Goal: Task Accomplishment & Management: Manage account settings

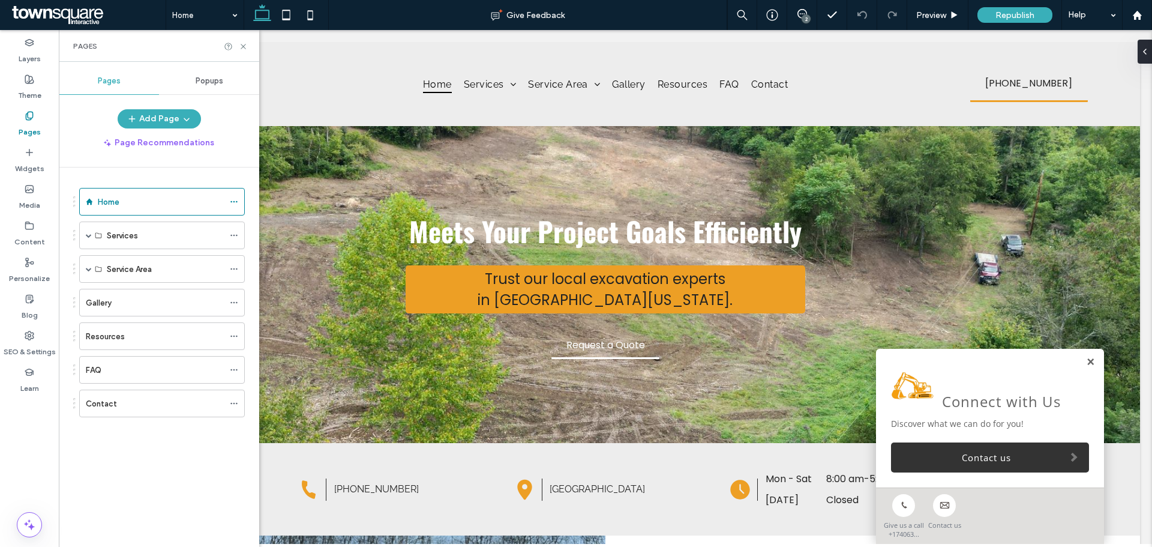
click at [1086, 360] on link at bounding box center [1090, 362] width 9 height 10
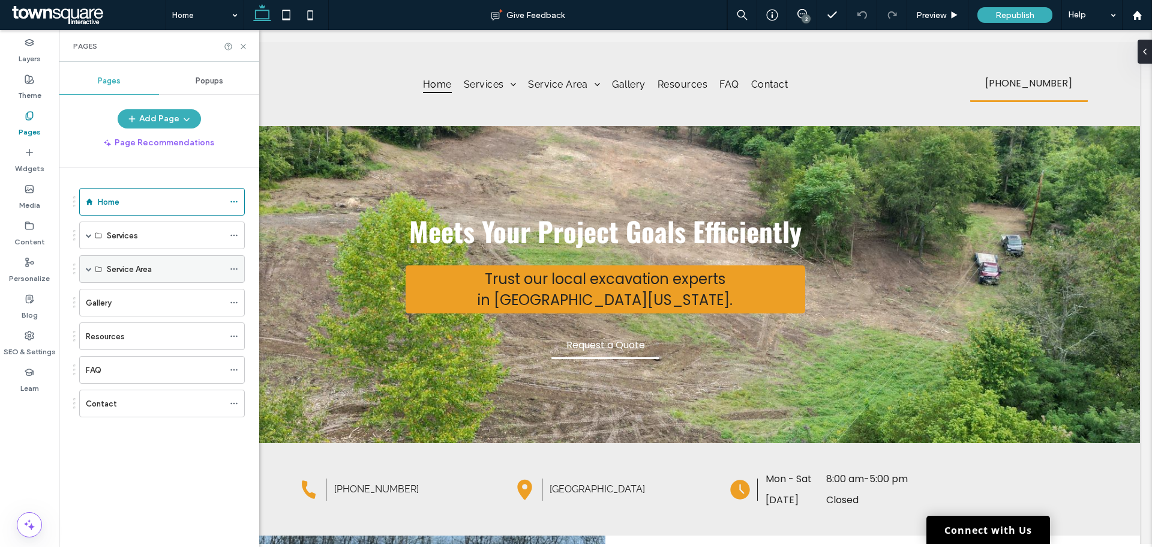
click at [86, 268] on span at bounding box center [89, 269] width 6 height 6
click at [107, 298] on span at bounding box center [110, 296] width 6 height 6
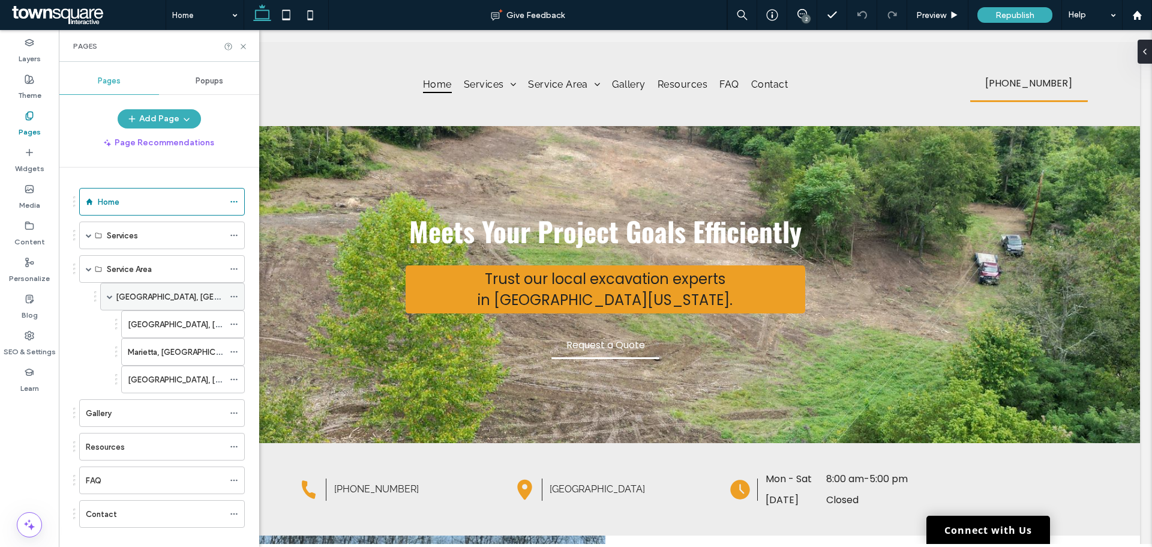
click at [106, 298] on div "[GEOGRAPHIC_DATA], [GEOGRAPHIC_DATA]" at bounding box center [172, 297] width 145 height 28
drag, startPoint x: 144, startPoint y: 327, endPoint x: 125, endPoint y: 324, distance: 18.8
drag, startPoint x: 150, startPoint y: 324, endPoint x: 85, endPoint y: 319, distance: 65.6
drag, startPoint x: 153, startPoint y: 323, endPoint x: 98, endPoint y: 317, distance: 54.9
drag, startPoint x: 173, startPoint y: 331, endPoint x: 58, endPoint y: 320, distance: 115.1
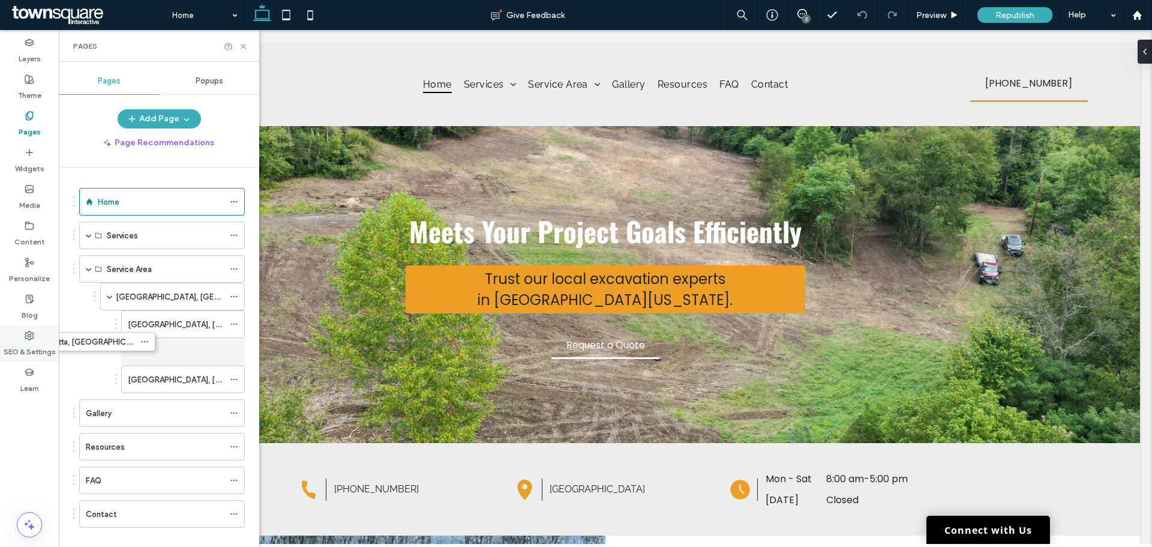
drag, startPoint x: 157, startPoint y: 348, endPoint x: 51, endPoint y: 336, distance: 106.3
drag, startPoint x: 198, startPoint y: 322, endPoint x: 63, endPoint y: 312, distance: 135.4
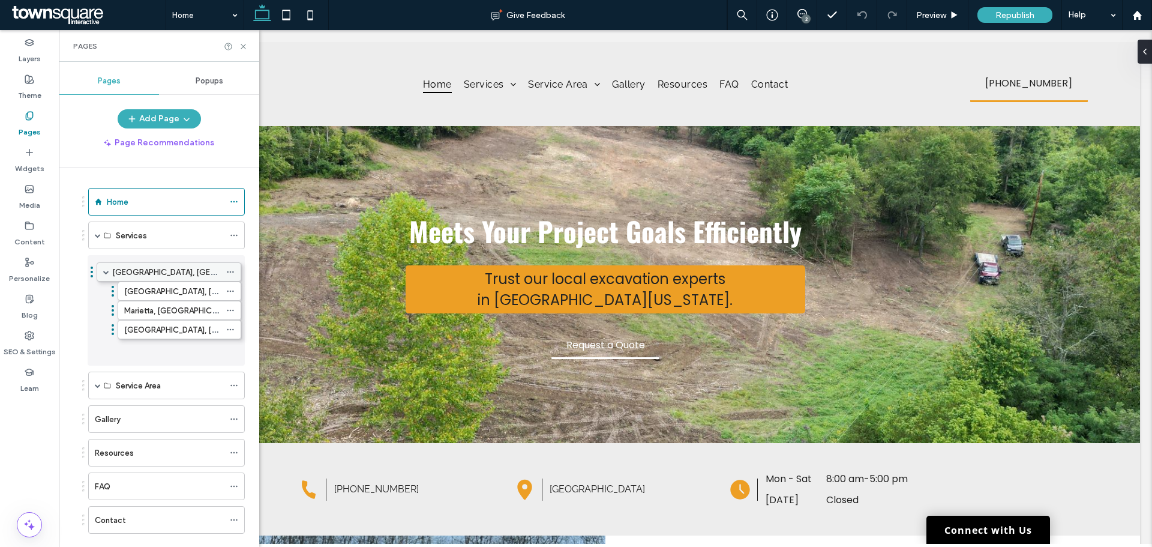
drag, startPoint x: 137, startPoint y: 301, endPoint x: 134, endPoint y: 274, distance: 27.8
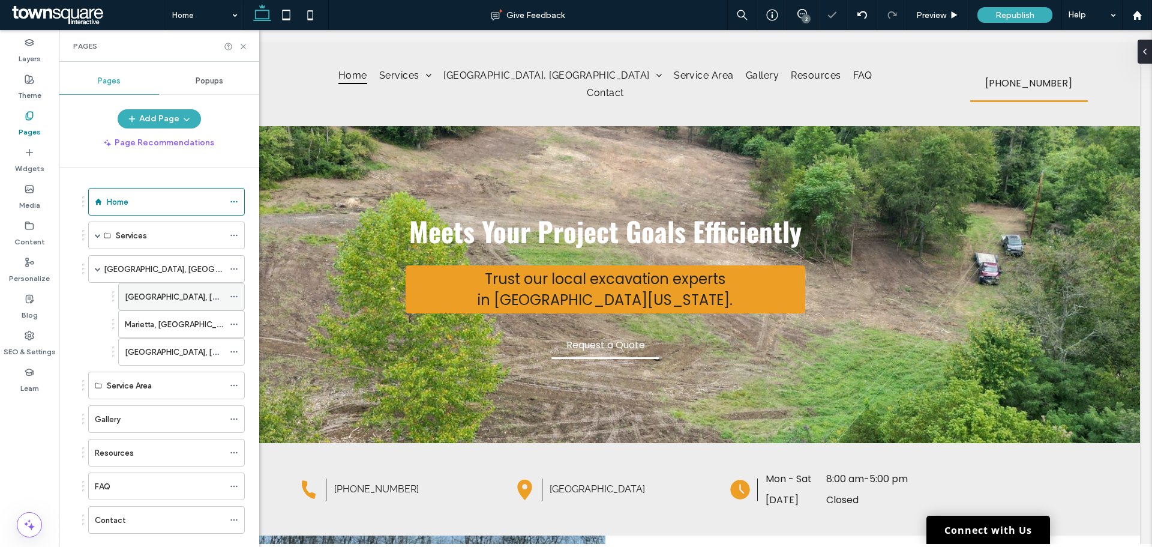
click at [236, 298] on icon at bounding box center [234, 296] width 8 height 8
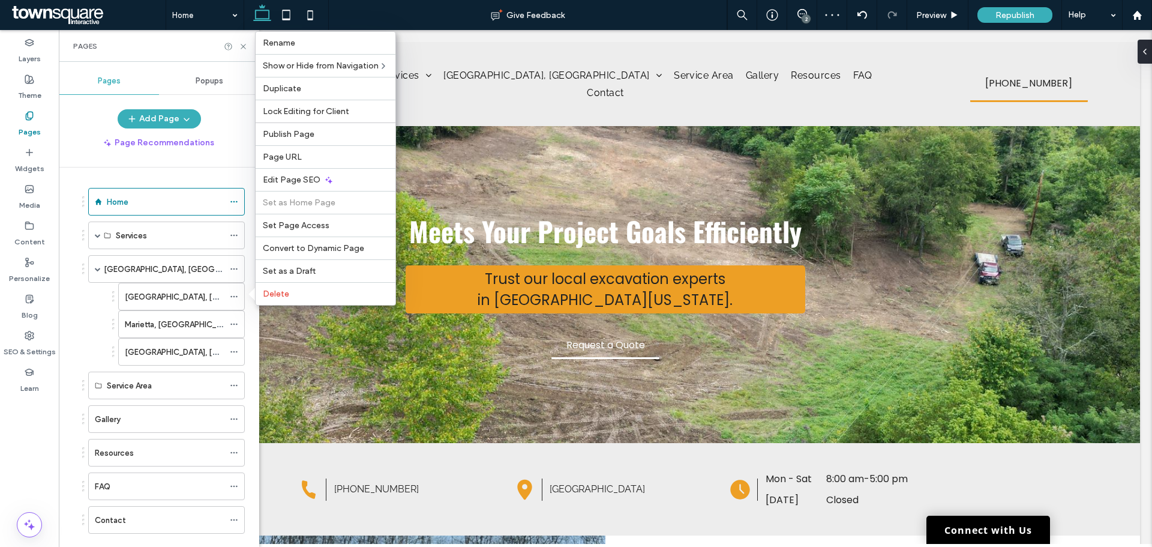
click at [101, 317] on div "[GEOGRAPHIC_DATA], [GEOGRAPHIC_DATA] Marietta, [GEOGRAPHIC_DATA] [GEOGRAPHIC_DA…" at bounding box center [168, 324] width 154 height 83
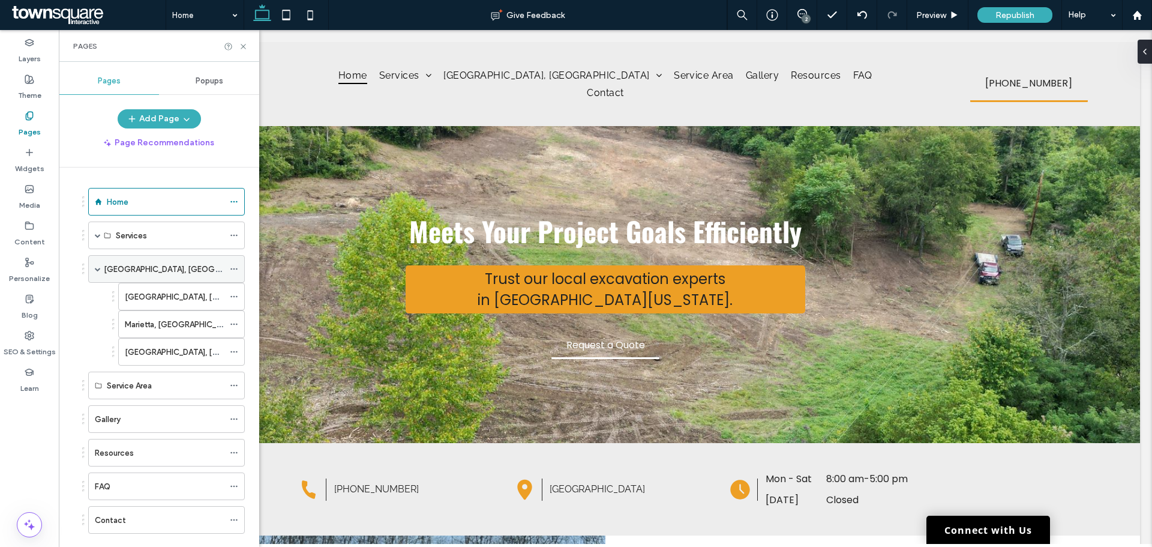
click at [95, 271] on span at bounding box center [98, 269] width 6 height 6
drag, startPoint x: 194, startPoint y: 302, endPoint x: 131, endPoint y: 295, distance: 63.4
drag, startPoint x: 137, startPoint y: 296, endPoint x: 92, endPoint y: 290, distance: 45.4
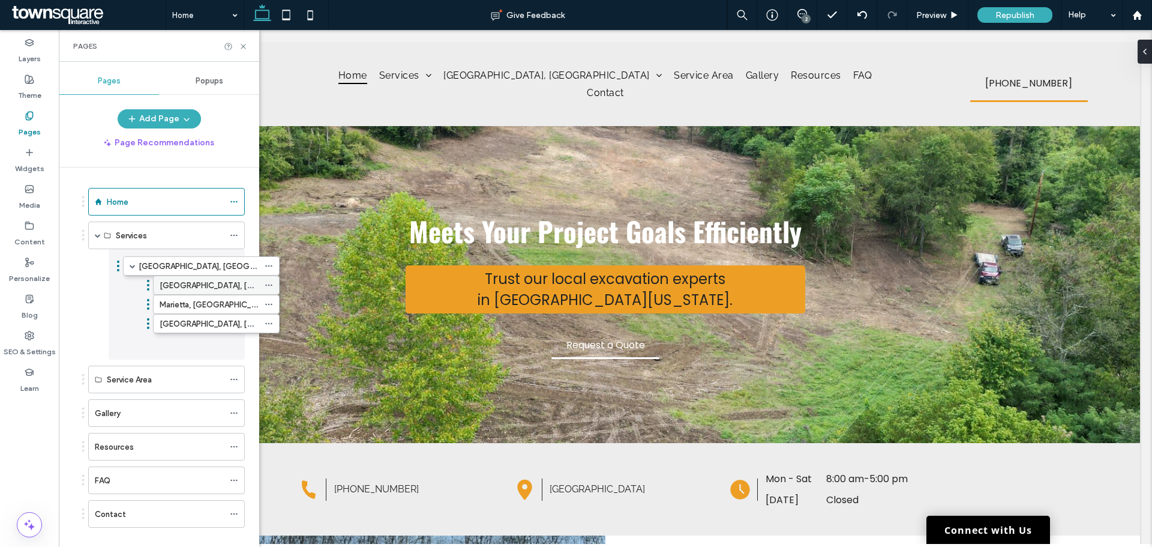
drag, startPoint x: 121, startPoint y: 275, endPoint x: 156, endPoint y: 276, distance: 34.8
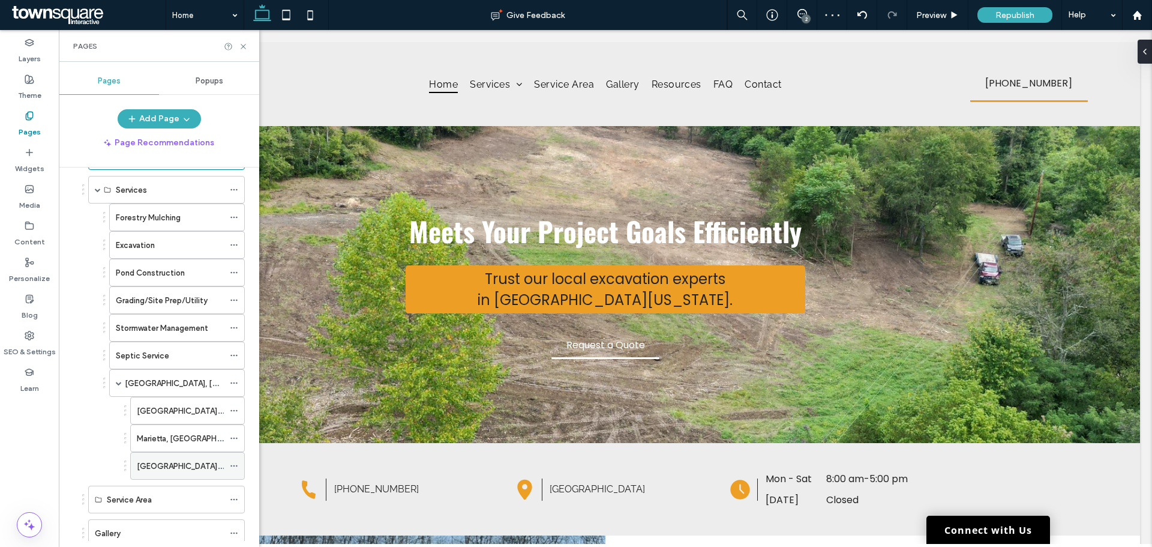
scroll to position [120, 0]
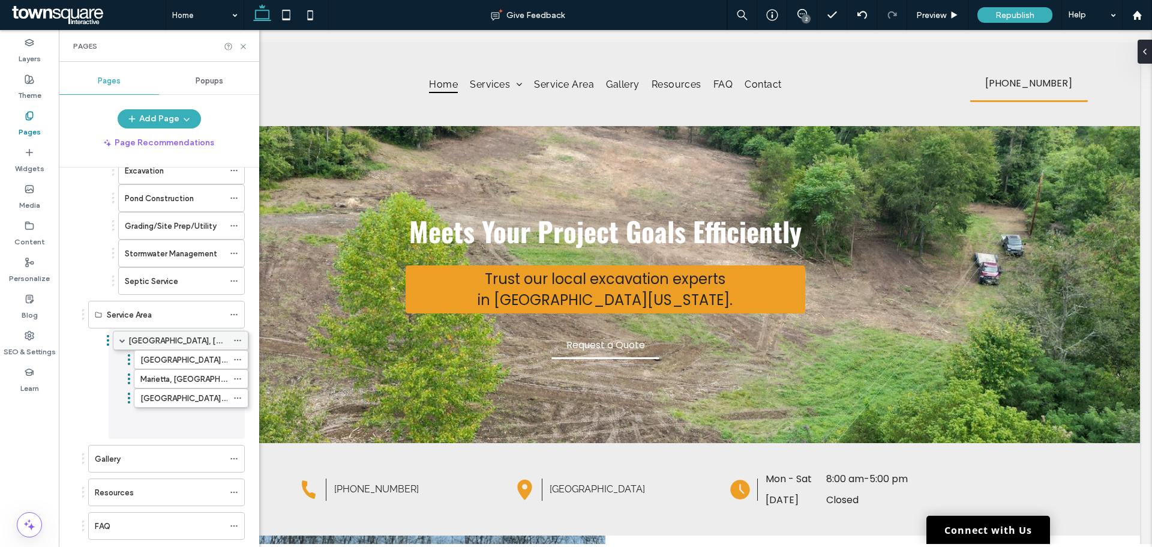
drag, startPoint x: 145, startPoint y: 313, endPoint x: 149, endPoint y: 343, distance: 30.2
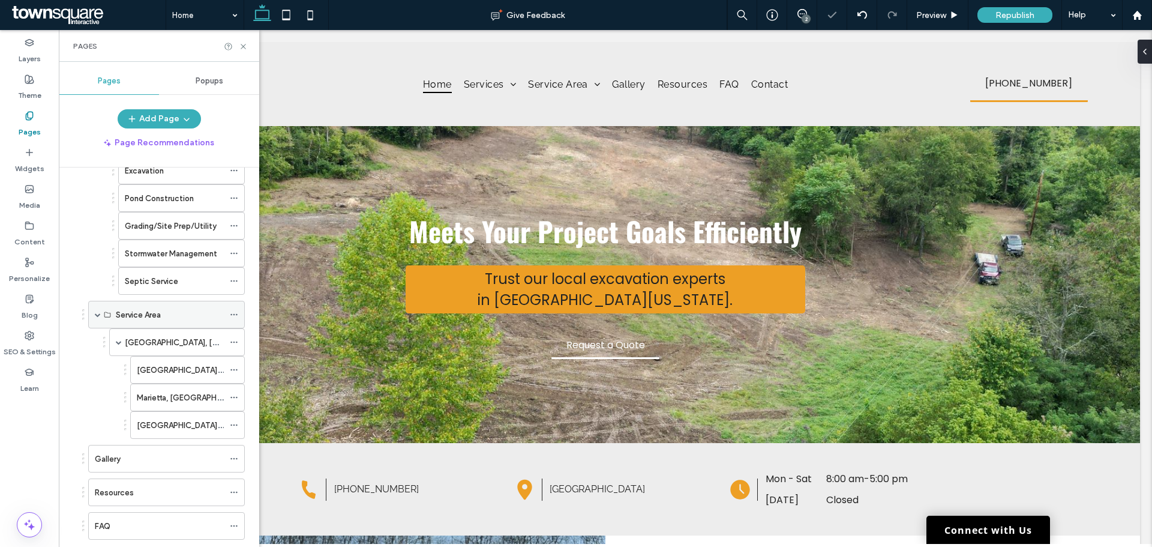
scroll to position [0, 0]
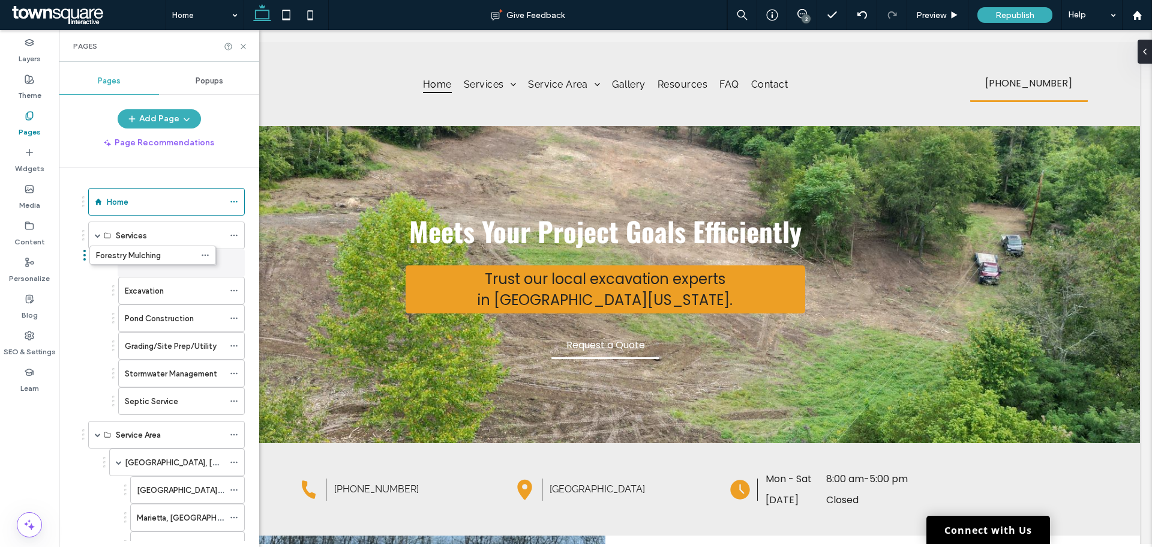
drag, startPoint x: 175, startPoint y: 269, endPoint x: 151, endPoint y: 259, distance: 25.3
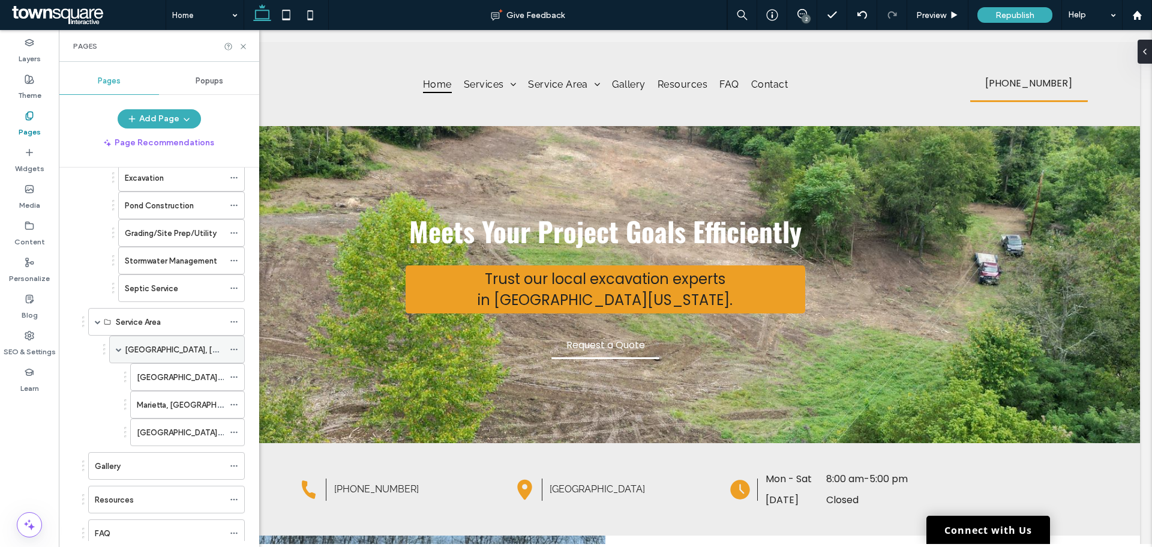
scroll to position [120, 0]
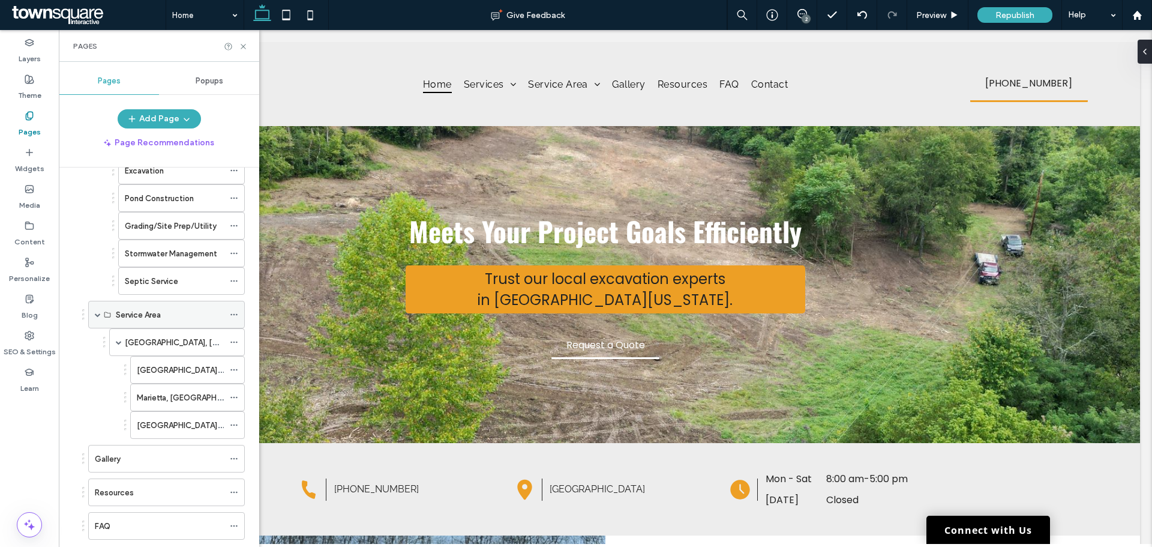
click at [101, 317] on div "Service Area" at bounding box center [166, 315] width 157 height 28
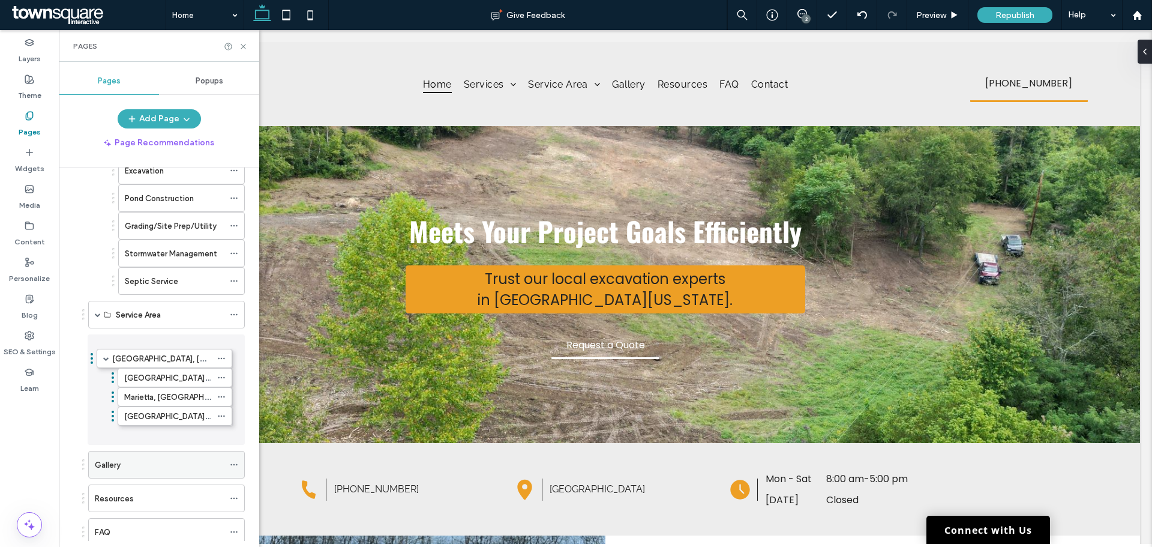
drag, startPoint x: 122, startPoint y: 343, endPoint x: 107, endPoint y: 349, distance: 16.9
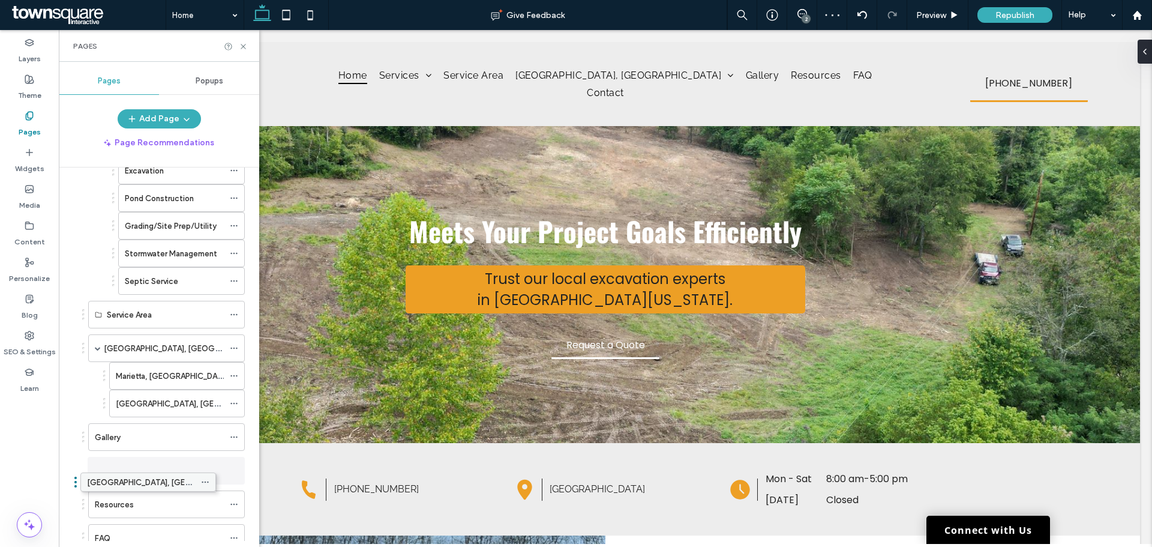
drag, startPoint x: 162, startPoint y: 384, endPoint x: 136, endPoint y: 481, distance: 100.0
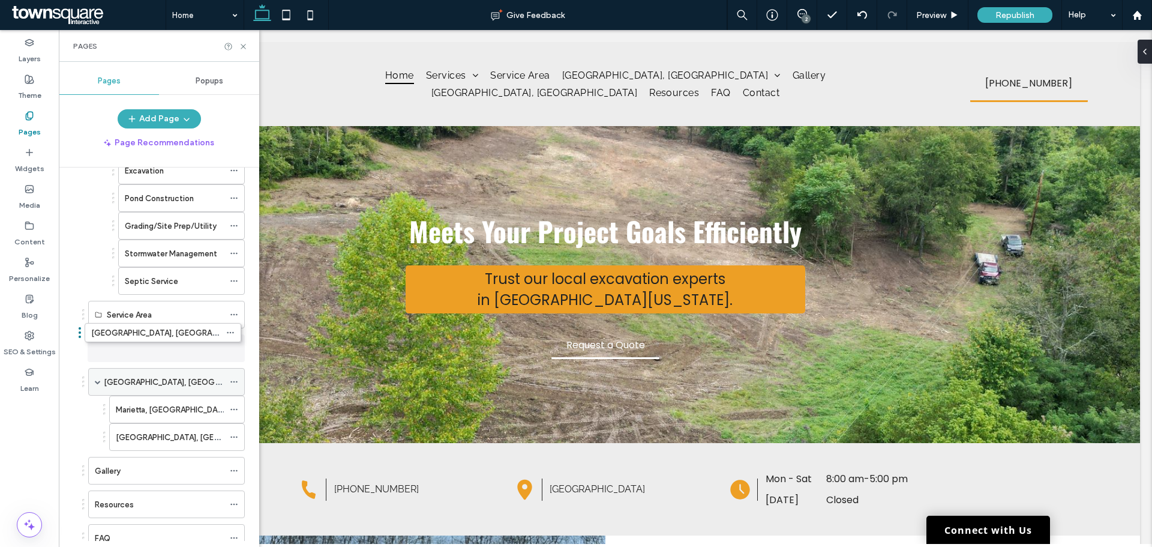
drag, startPoint x: 147, startPoint y: 433, endPoint x: 145, endPoint y: 347, distance: 86.5
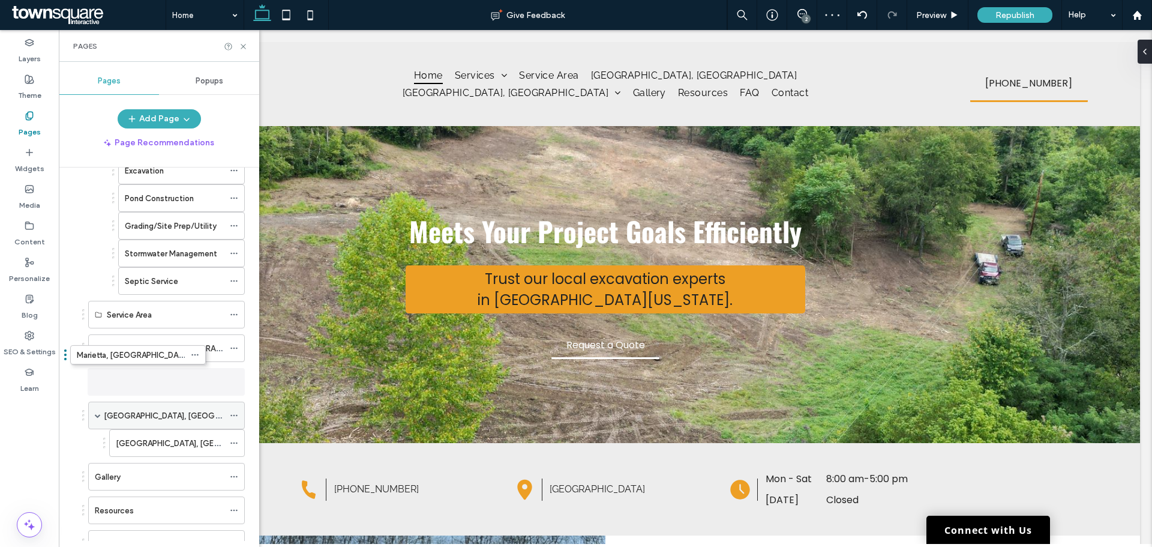
drag, startPoint x: 158, startPoint y: 412, endPoint x: 126, endPoint y: 387, distance: 40.7
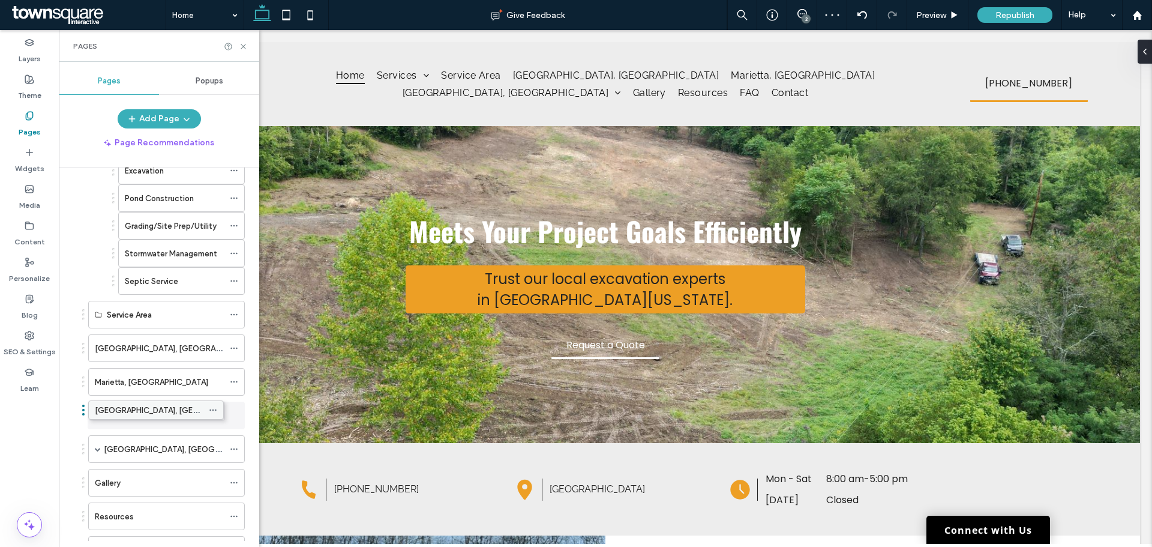
drag, startPoint x: 137, startPoint y: 444, endPoint x: 116, endPoint y: 409, distance: 40.7
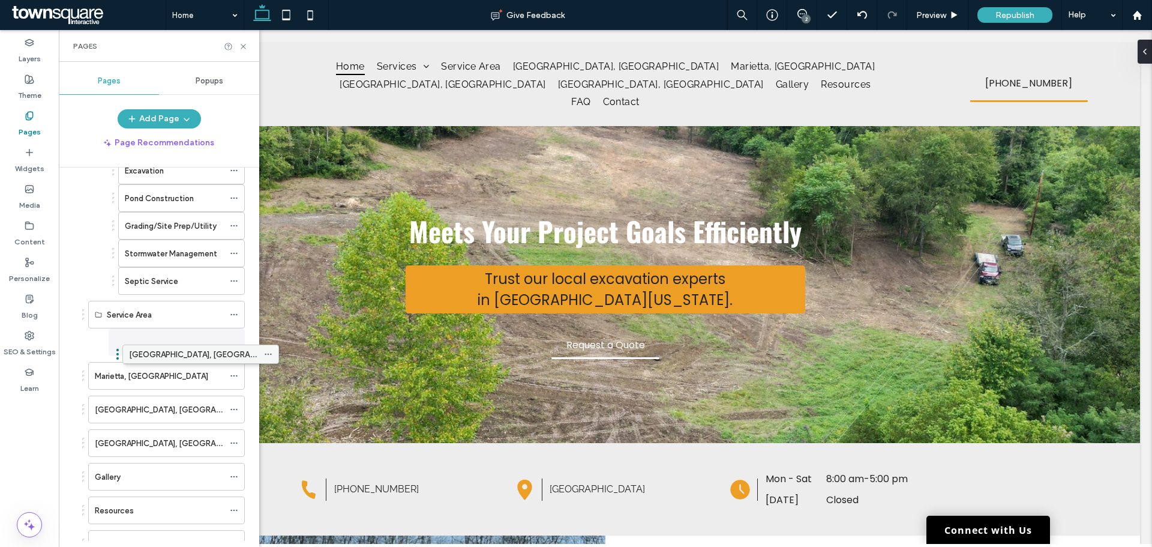
drag, startPoint x: 127, startPoint y: 352, endPoint x: 158, endPoint y: 363, distance: 32.8
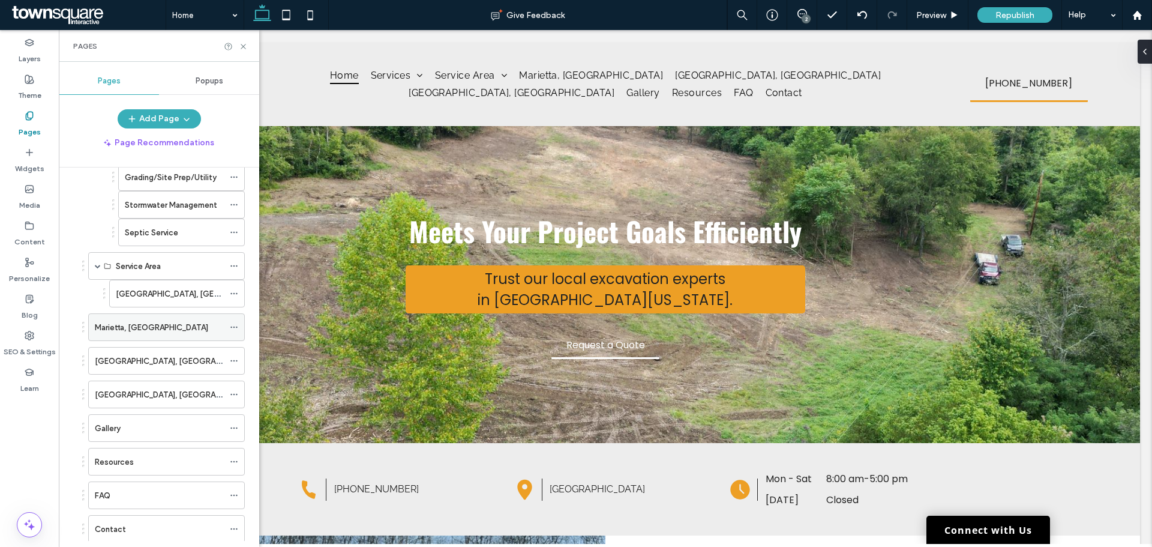
scroll to position [180, 0]
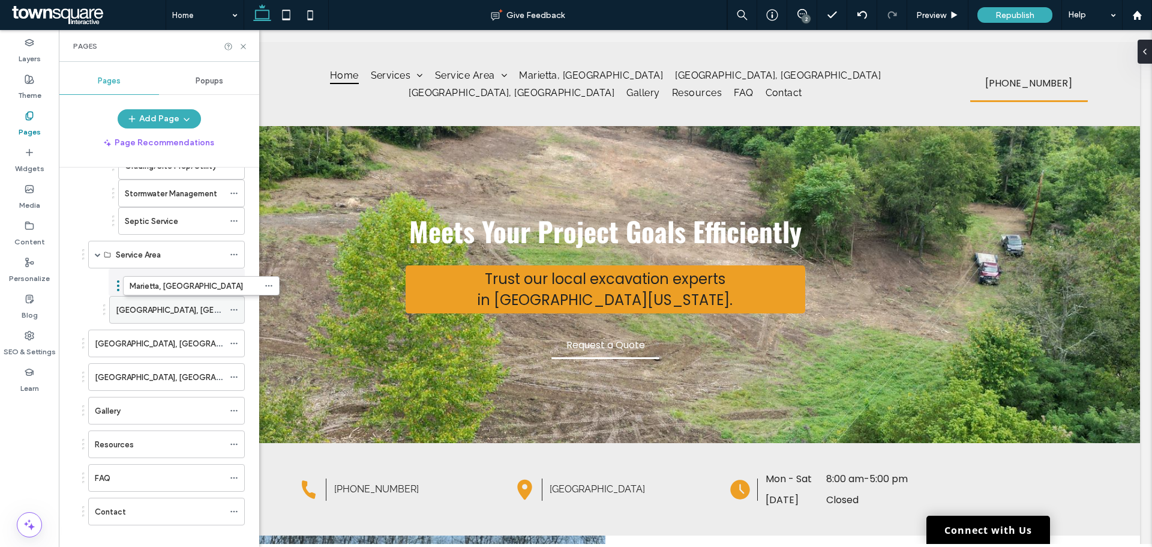
drag, startPoint x: 102, startPoint y: 320, endPoint x: 132, endPoint y: 292, distance: 41.6
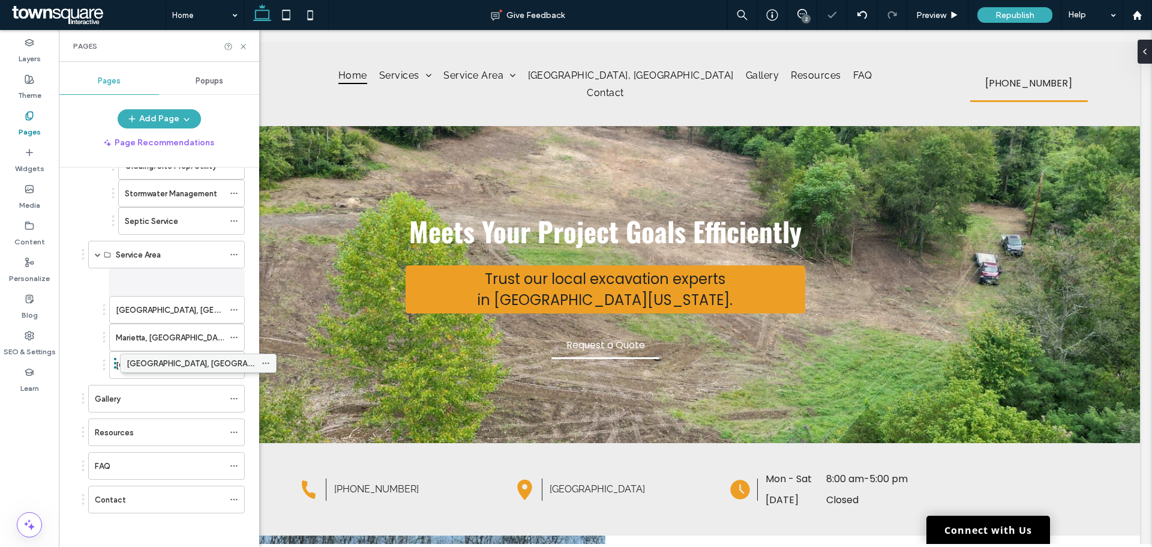
drag, startPoint x: 113, startPoint y: 374, endPoint x: 146, endPoint y: 370, distance: 32.6
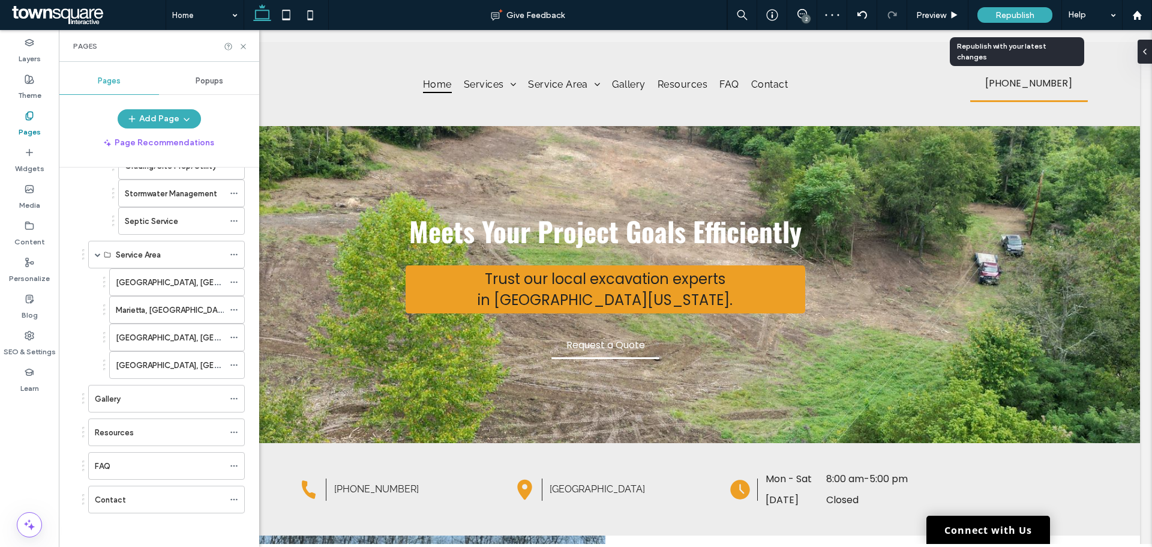
drag, startPoint x: 1007, startPoint y: 19, endPoint x: 1000, endPoint y: 23, distance: 7.8
click at [1004, 19] on span "Republish" at bounding box center [1015, 15] width 39 height 10
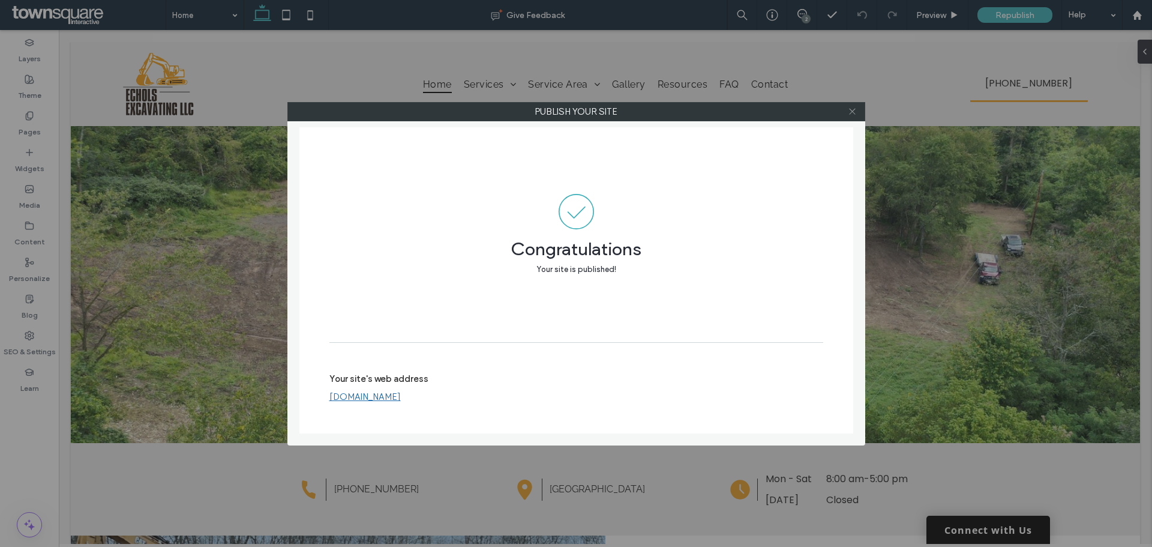
click at [855, 113] on icon at bounding box center [852, 111] width 9 height 9
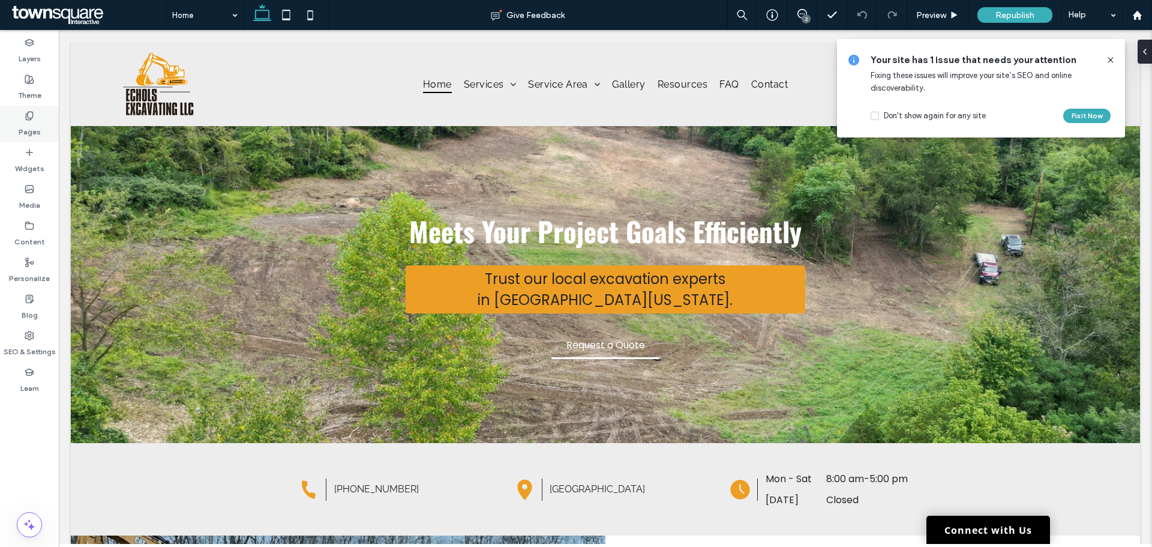
click at [27, 116] on icon at bounding box center [30, 116] width 10 height 10
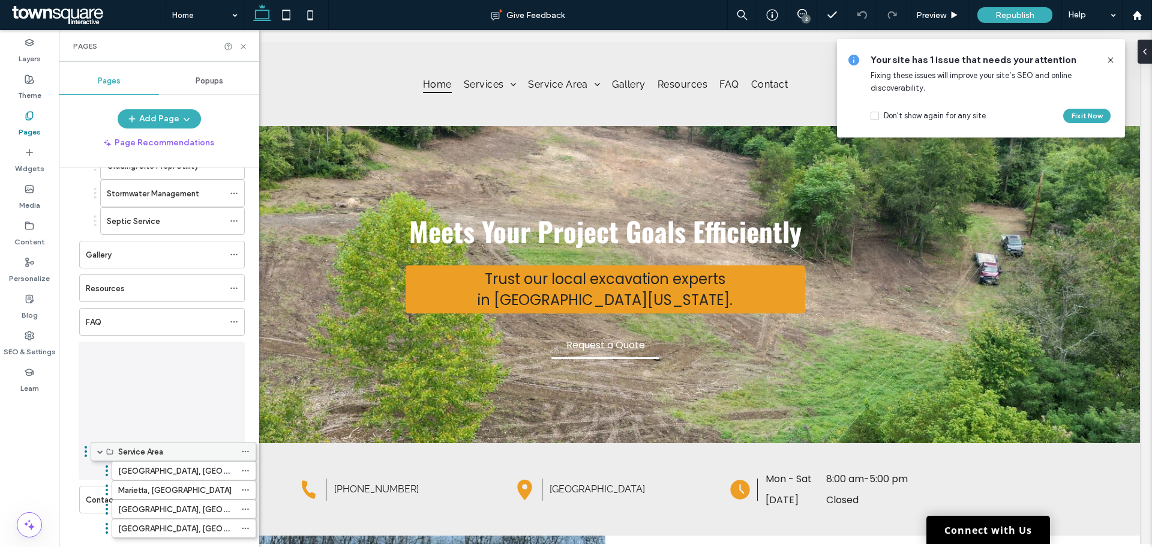
drag, startPoint x: 135, startPoint y: 251, endPoint x: 145, endPoint y: 453, distance: 201.3
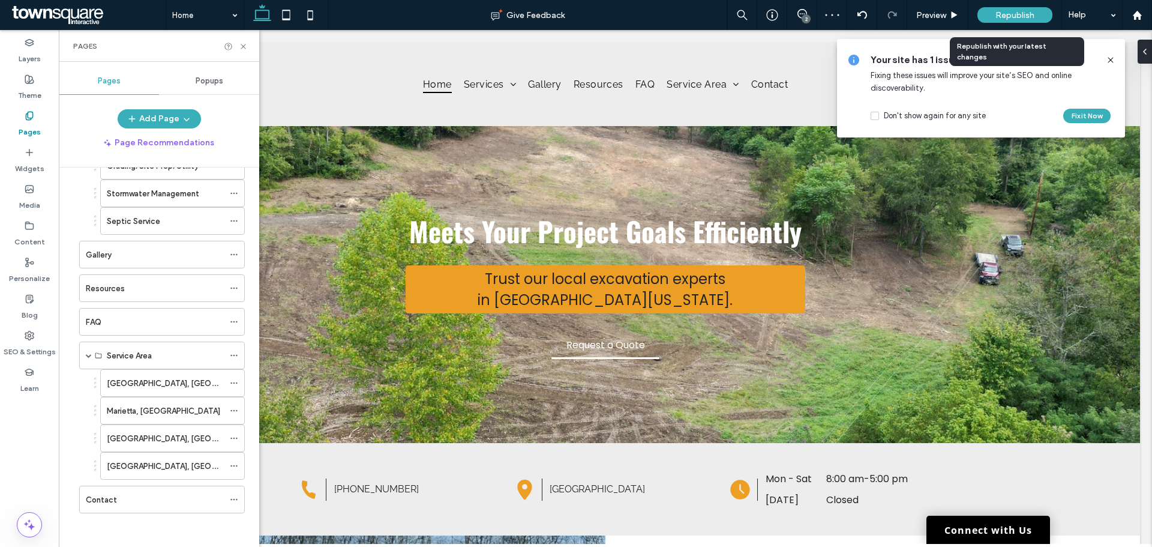
click at [991, 19] on div "Republish" at bounding box center [1015, 15] width 75 height 16
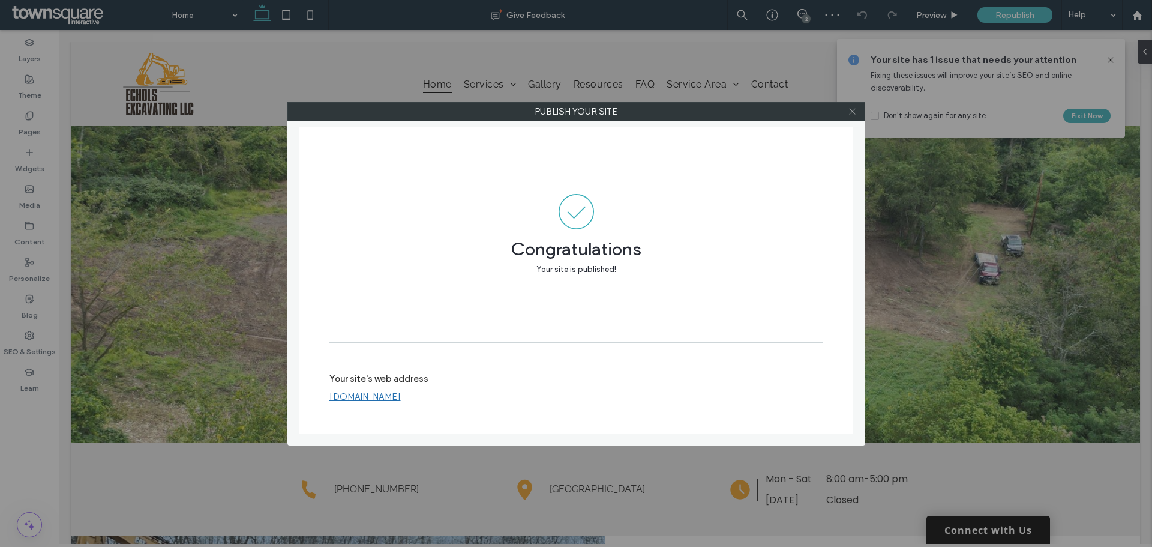
click at [853, 111] on icon at bounding box center [852, 111] width 9 height 9
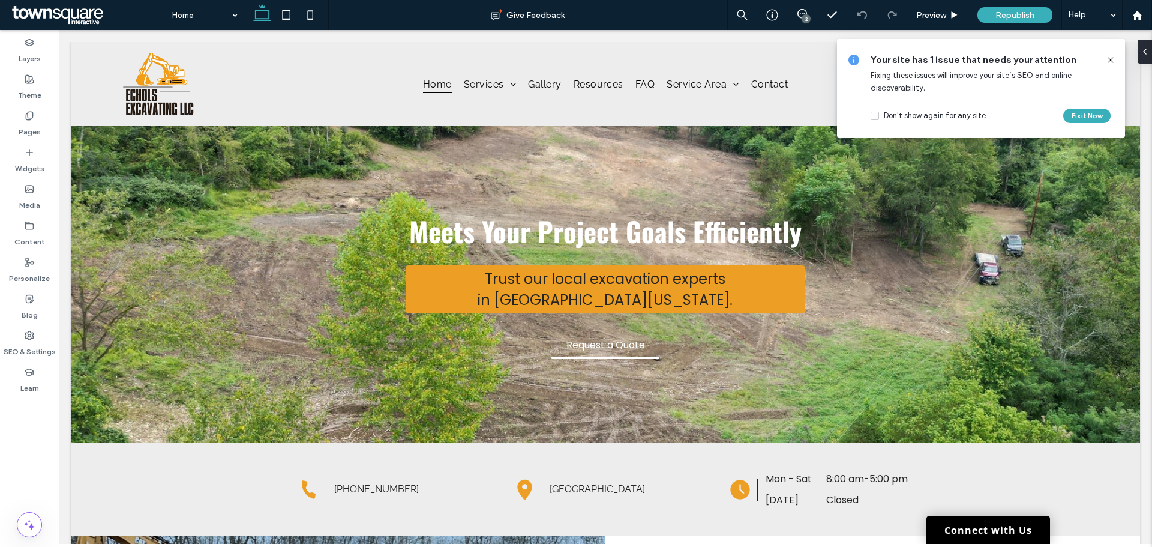
drag, startPoint x: 1112, startPoint y: 61, endPoint x: 875, endPoint y: 82, distance: 237.4
click at [1112, 61] on icon at bounding box center [1111, 60] width 10 height 10
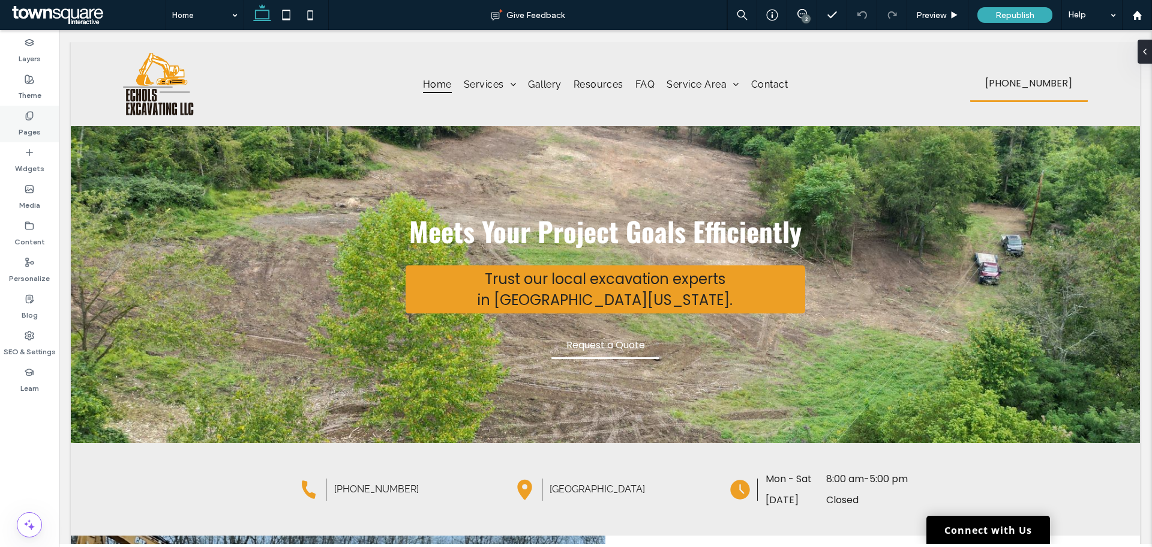
click at [27, 114] on icon at bounding box center [30, 116] width 10 height 10
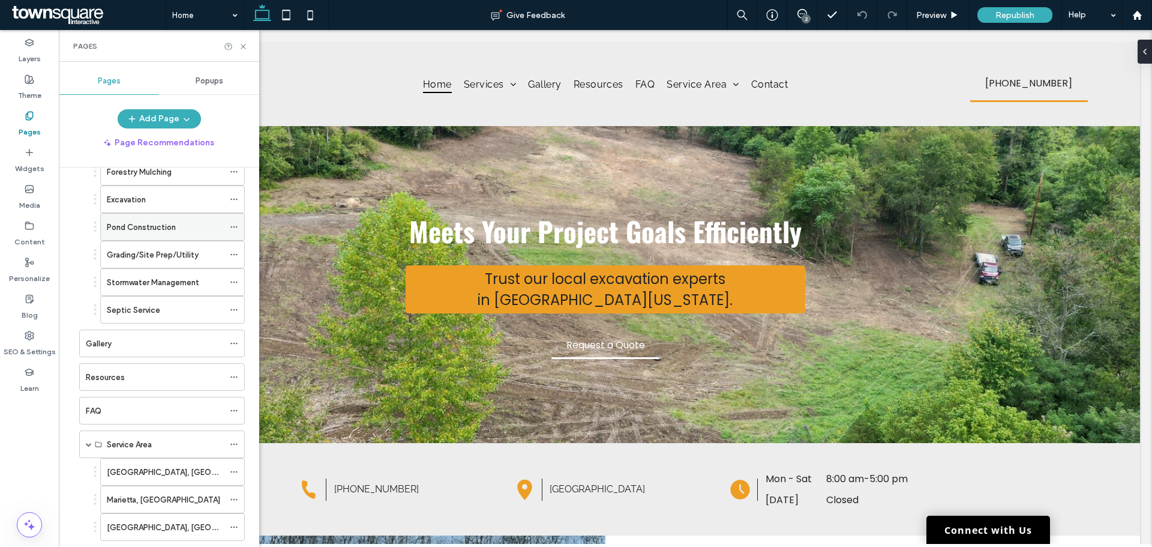
scroll to position [120, 0]
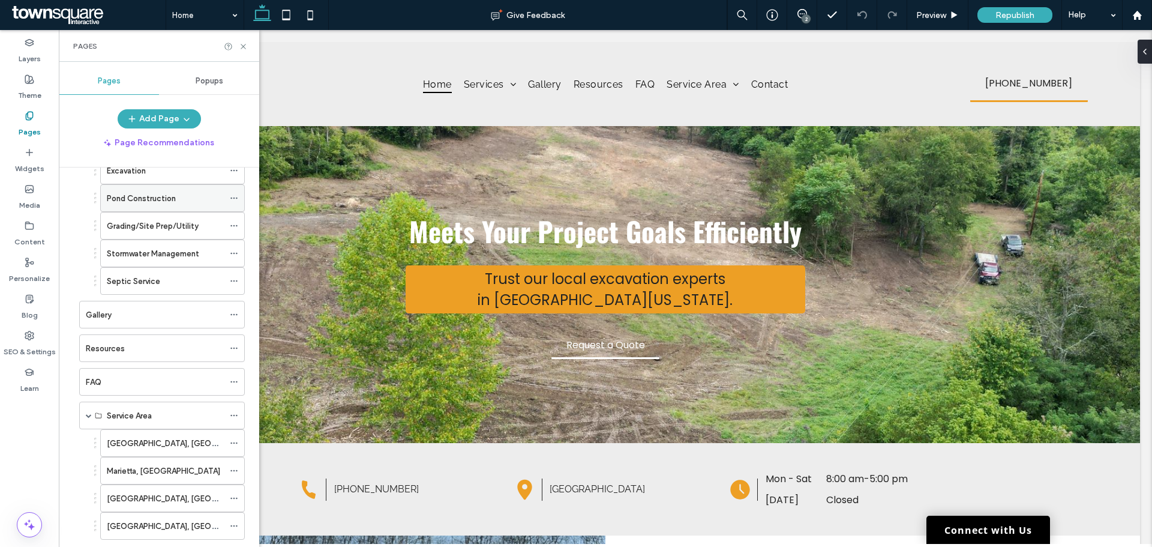
click at [175, 309] on div "Gallery" at bounding box center [155, 314] width 138 height 13
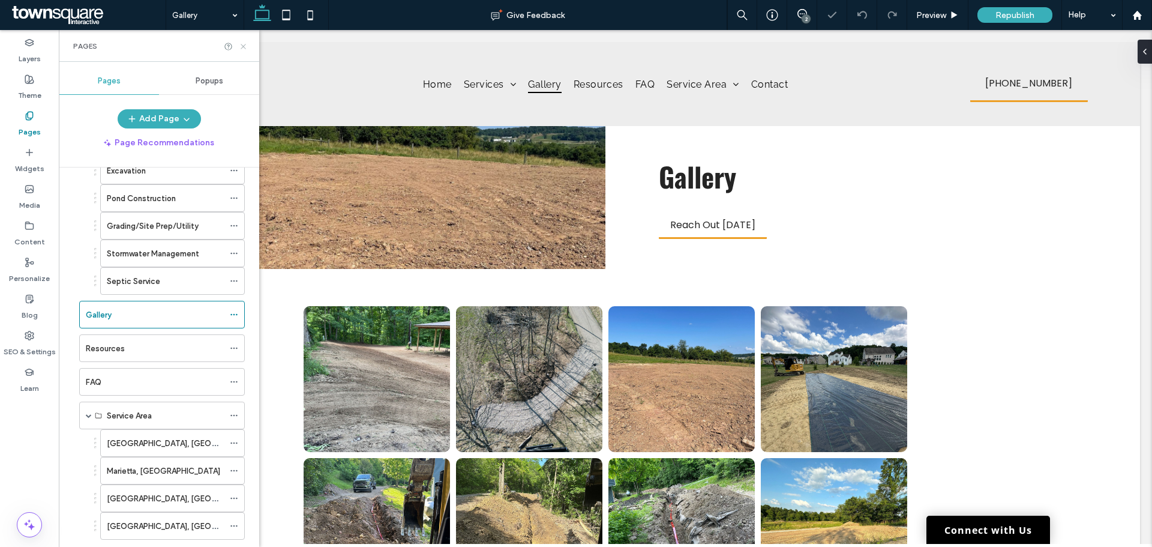
click at [240, 44] on icon at bounding box center [243, 46] width 9 height 9
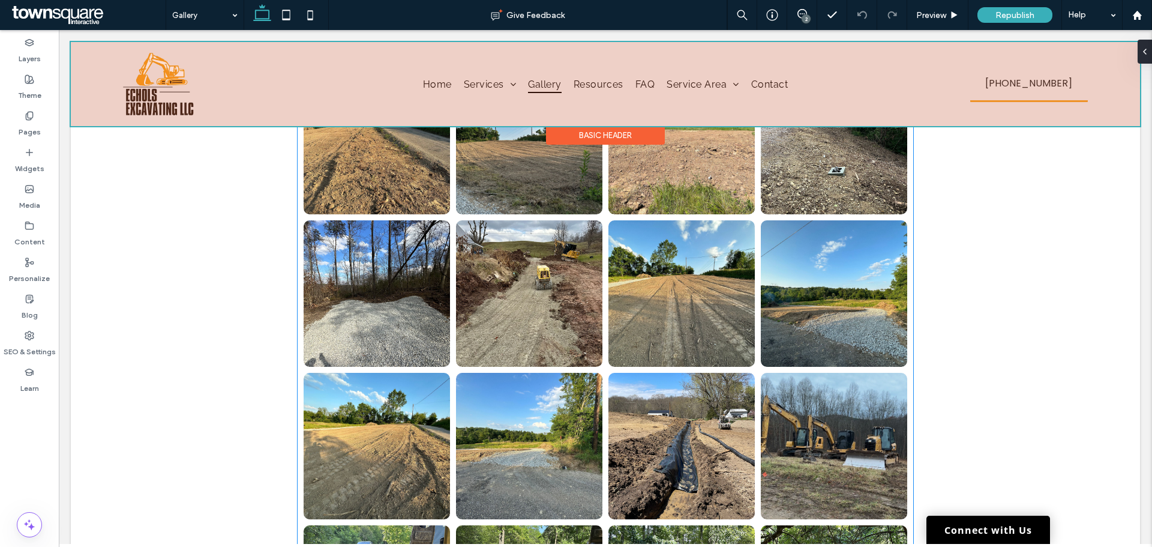
scroll to position [540, 0]
